Goal: Obtain resource: Obtain resource

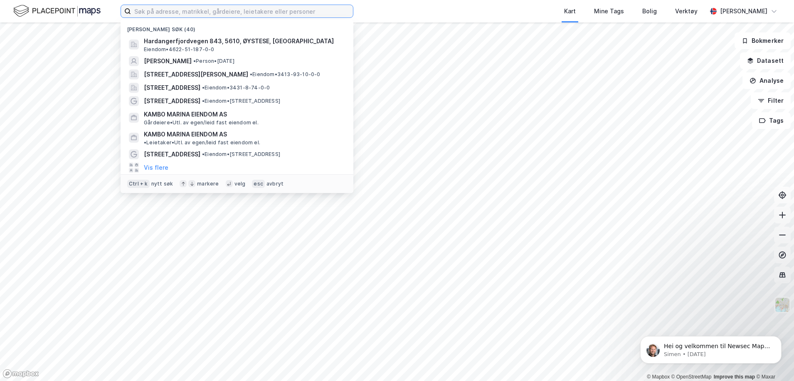
click at [216, 10] on input at bounding box center [242, 11] width 222 height 12
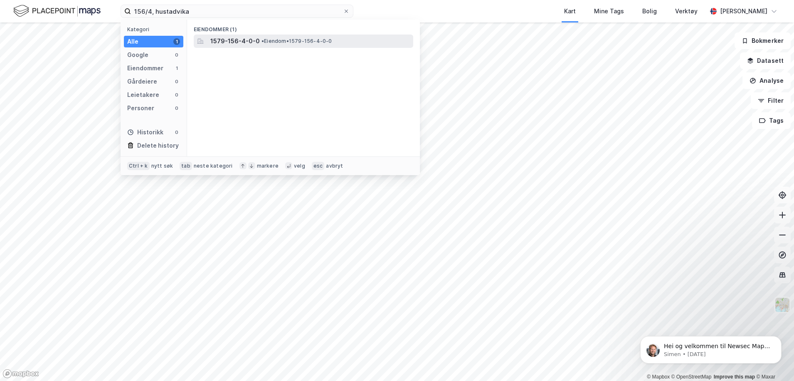
click at [230, 45] on span "1579-156-4-0-0" at bounding box center [234, 41] width 49 height 10
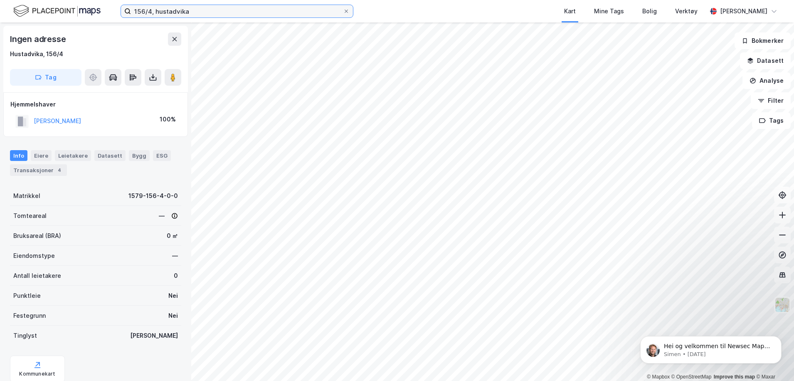
drag, startPoint x: 151, startPoint y: 12, endPoint x: 156, endPoint y: 16, distance: 6.5
click at [151, 12] on input "156/4, hustadvika" at bounding box center [237, 11] width 212 height 12
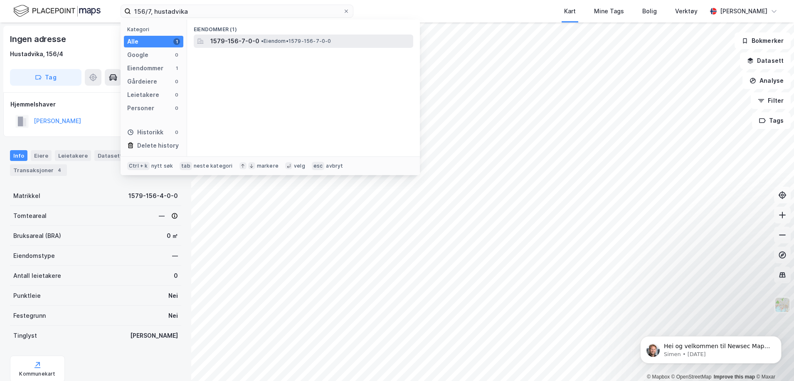
click at [239, 37] on span "1579-156-7-0-0" at bounding box center [234, 41] width 49 height 10
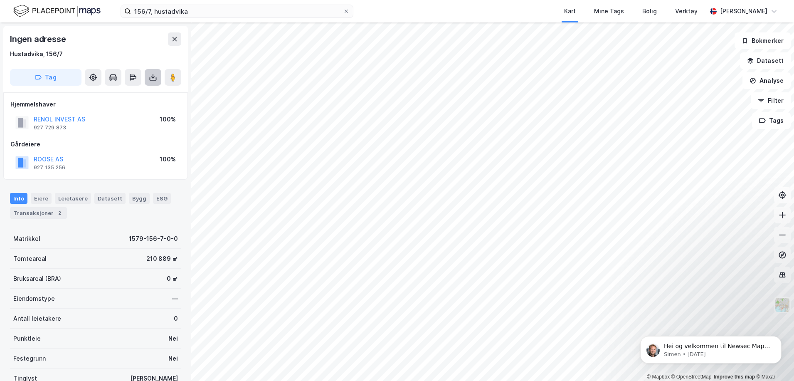
click at [154, 76] on icon at bounding box center [153, 77] width 8 height 8
click at [126, 91] on div "Last ned grunnbok" at bounding box center [112, 94] width 48 height 7
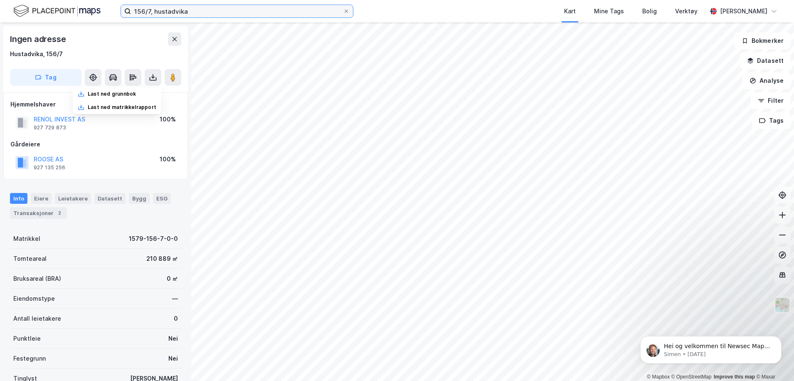
click at [151, 12] on input "156/7, hustadvika" at bounding box center [237, 11] width 212 height 12
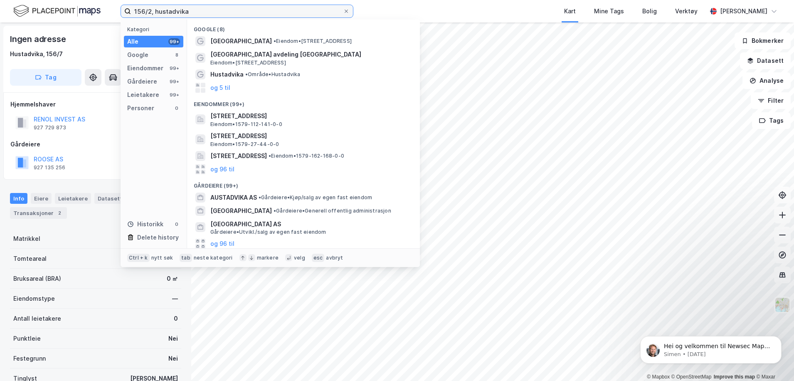
type input "156/2, hustadvika"
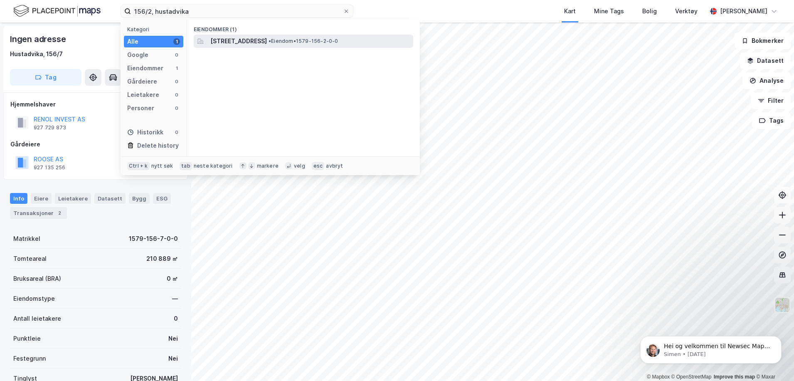
click at [267, 45] on span "[STREET_ADDRESS]" at bounding box center [238, 41] width 57 height 10
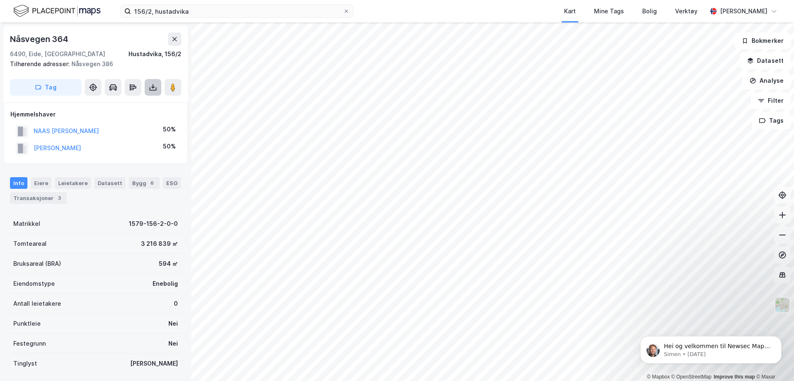
click at [153, 89] on icon at bounding box center [153, 87] width 8 height 8
click at [126, 101] on div "Last ned grunnbok" at bounding box center [112, 104] width 48 height 7
